Goal: Task Accomplishment & Management: Use online tool/utility

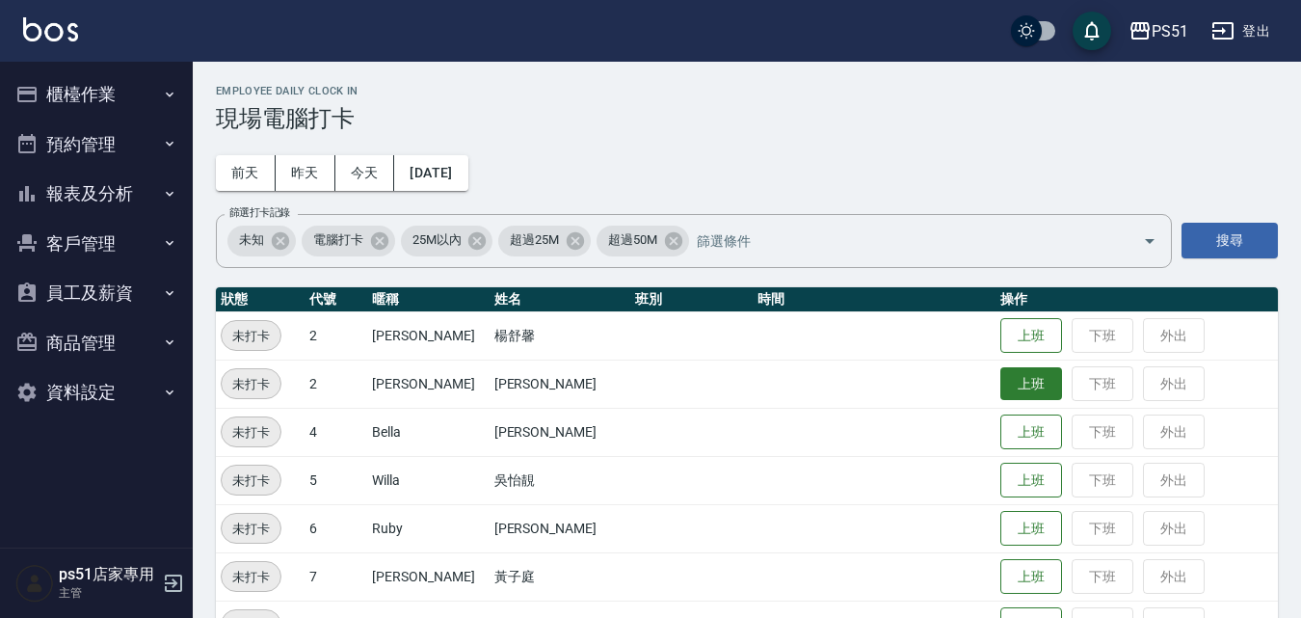
click at [1016, 387] on button "上班" at bounding box center [1032, 384] width 62 height 34
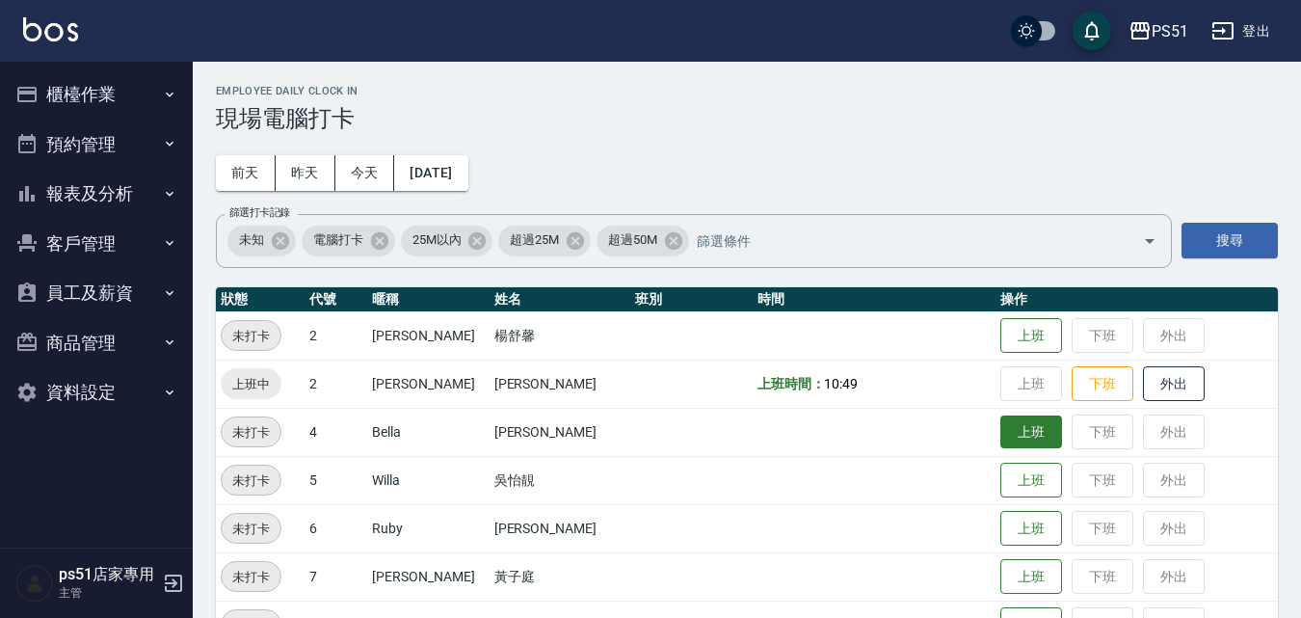
click at [1017, 424] on button "上班" at bounding box center [1032, 432] width 62 height 34
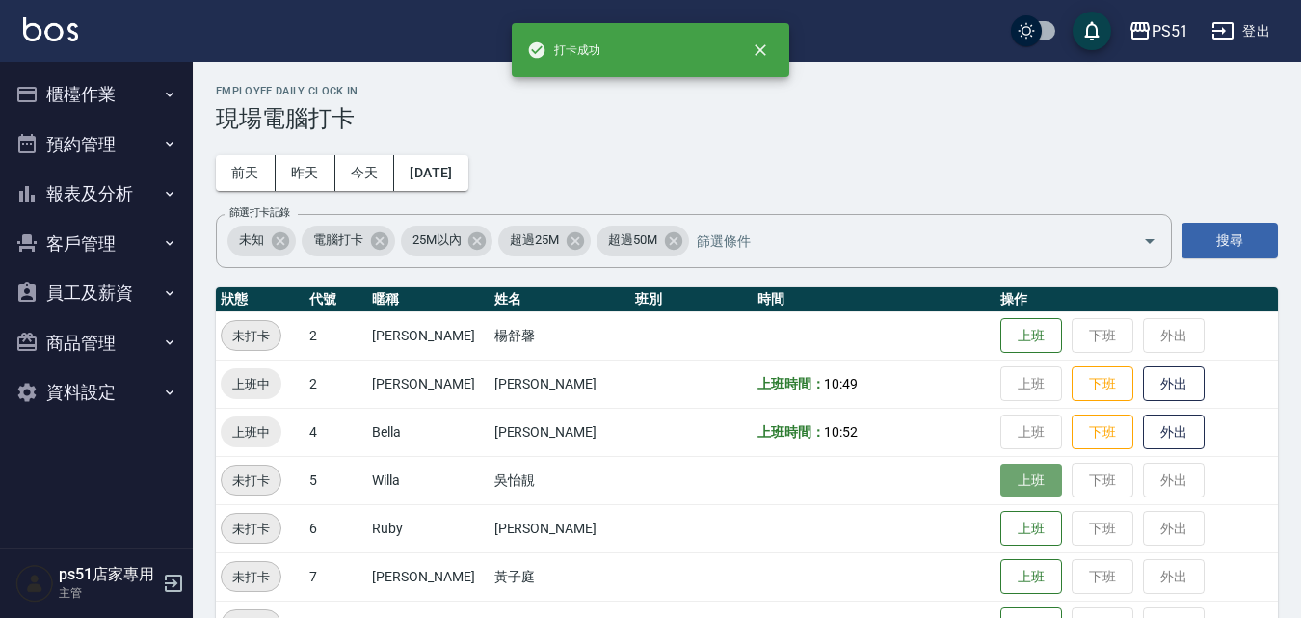
click at [1001, 480] on button "上班" at bounding box center [1032, 481] width 62 height 34
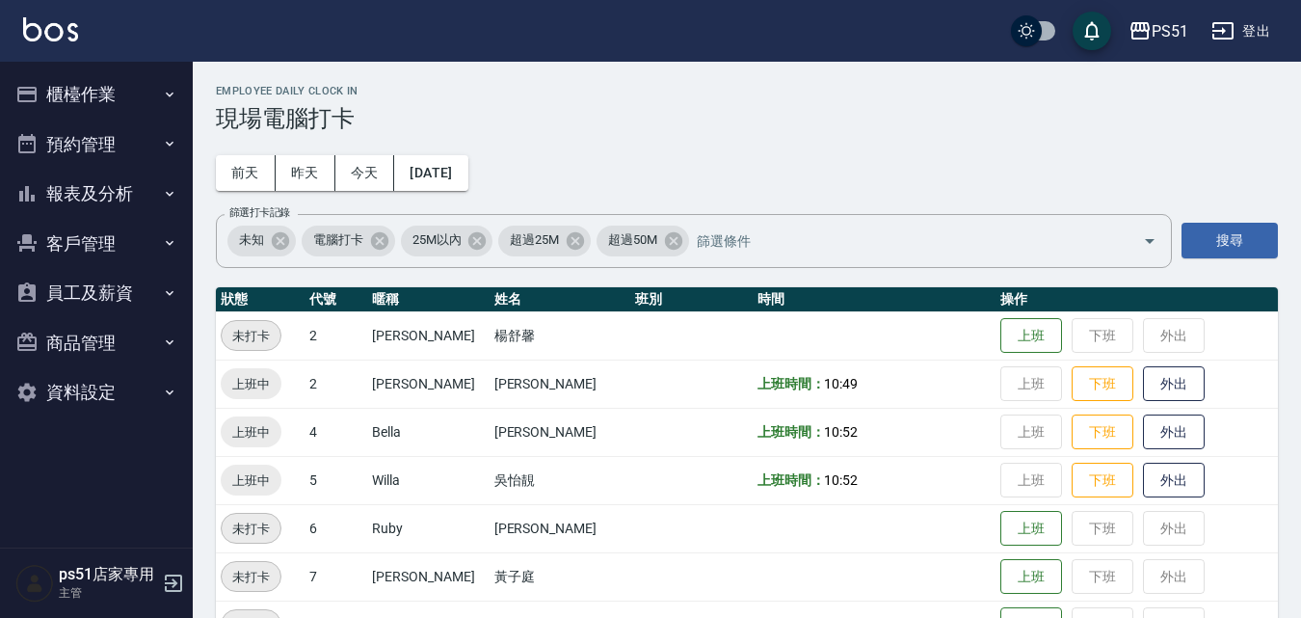
click at [101, 100] on button "櫃檯作業" at bounding box center [96, 94] width 177 height 50
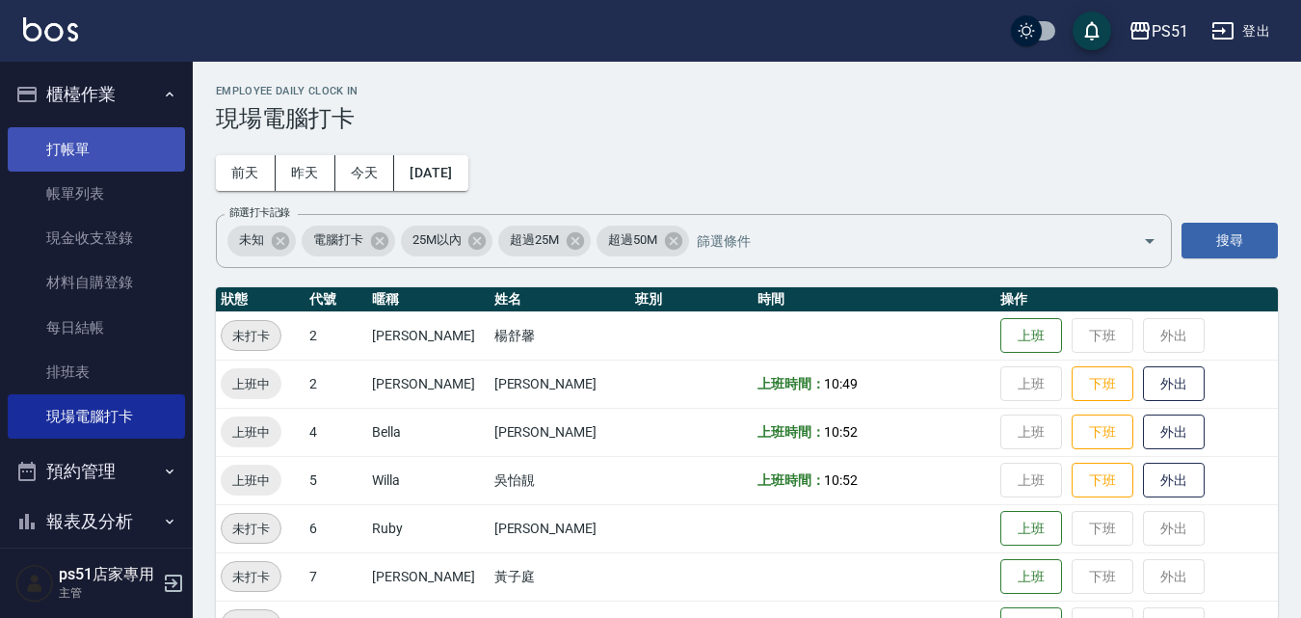
click at [93, 136] on link "打帳單" at bounding box center [96, 149] width 177 height 44
